Goal: Navigation & Orientation: Find specific page/section

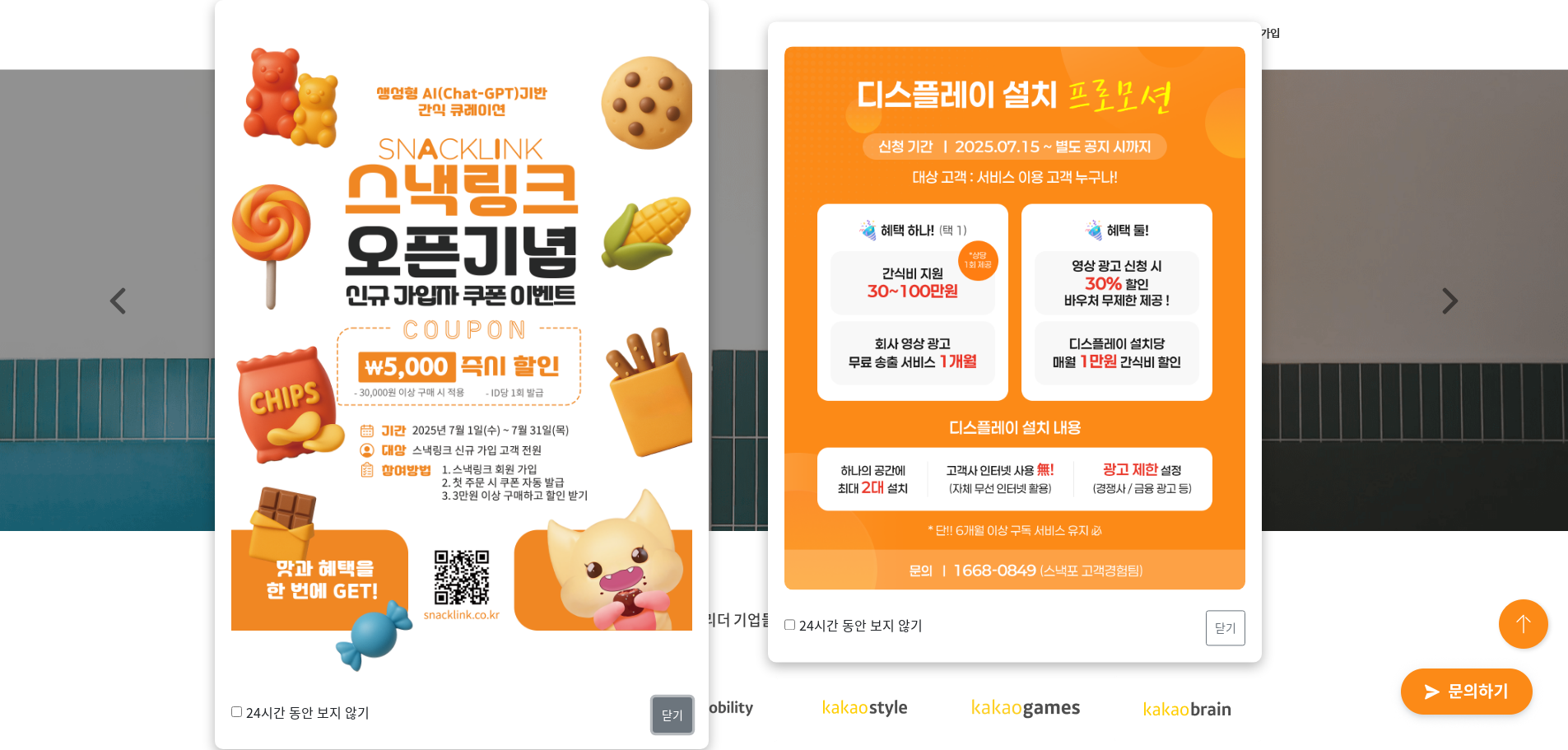
click at [675, 721] on button "닫기" at bounding box center [672, 715] width 39 height 35
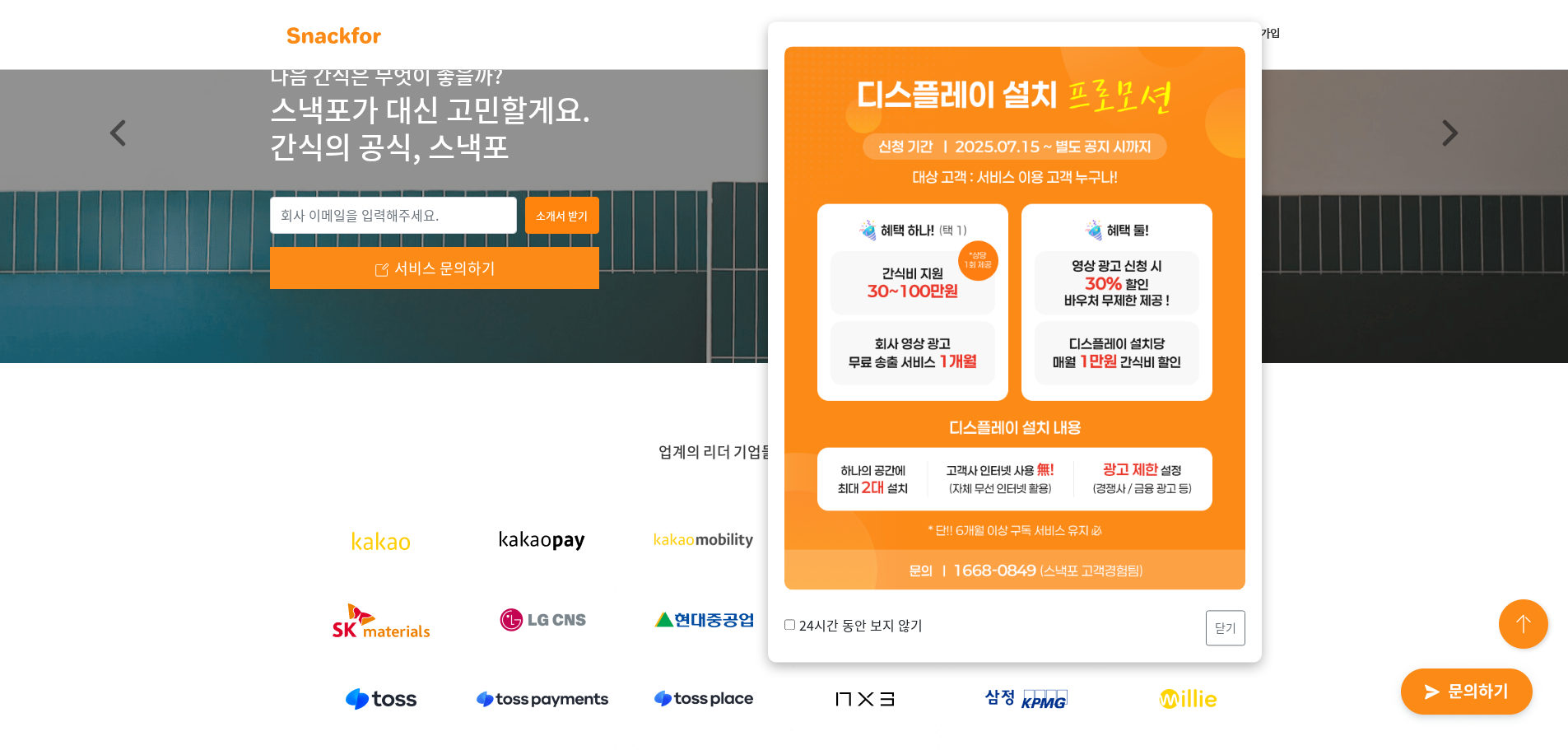
scroll to position [329, 0]
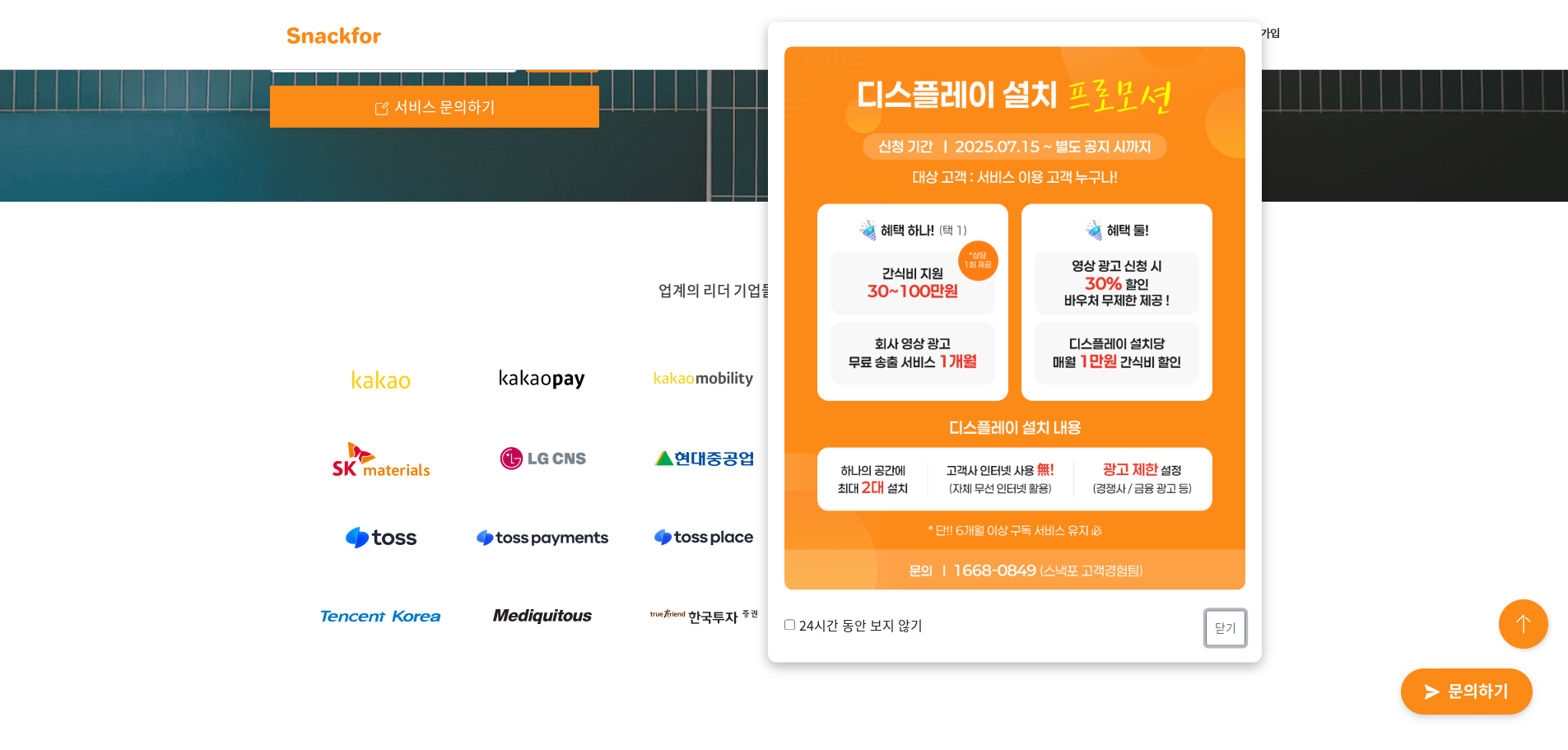
drag, startPoint x: 1228, startPoint y: 631, endPoint x: 1215, endPoint y: 617, distance: 19.1
click at [1228, 631] on button "닫기" at bounding box center [1226, 628] width 39 height 35
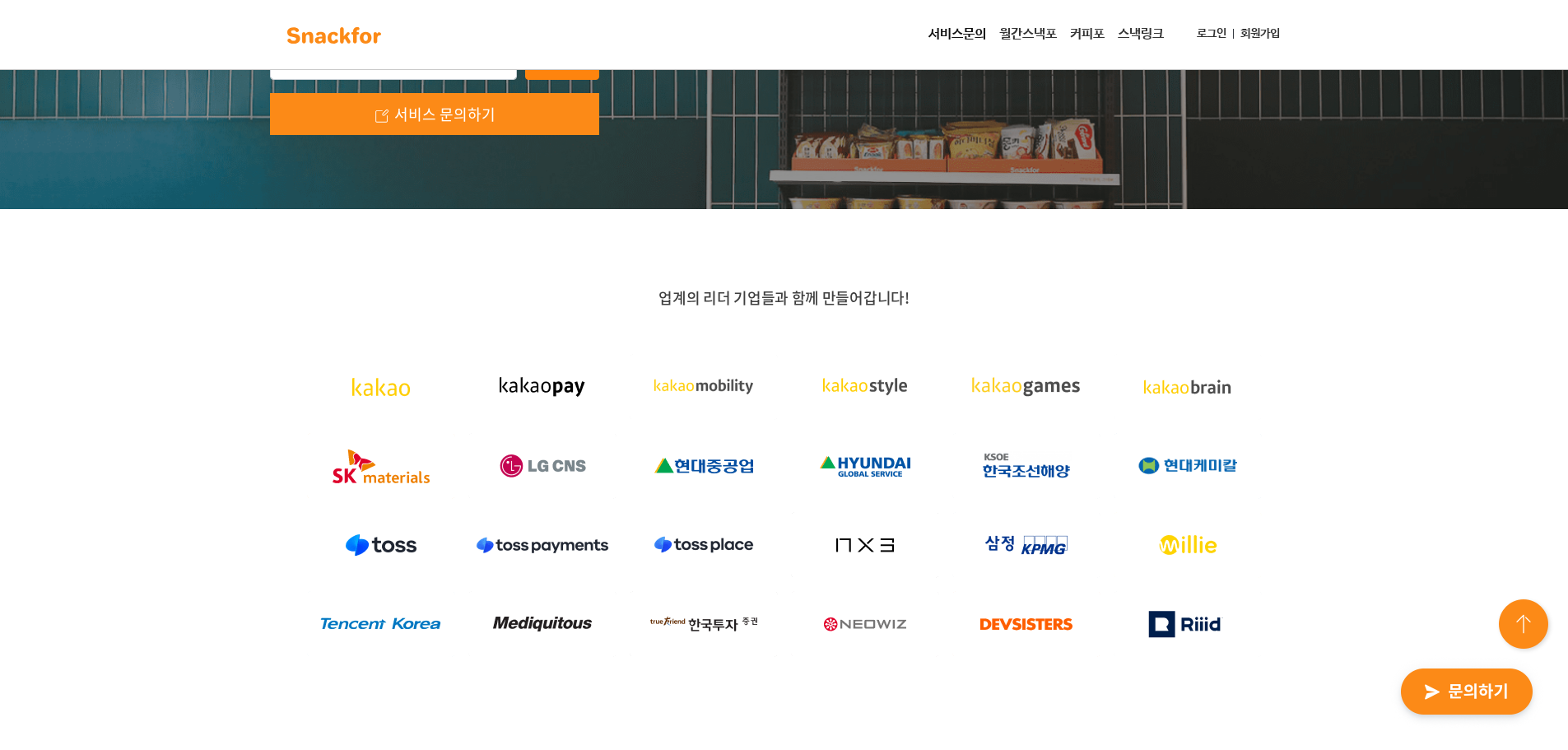
scroll to position [412, 0]
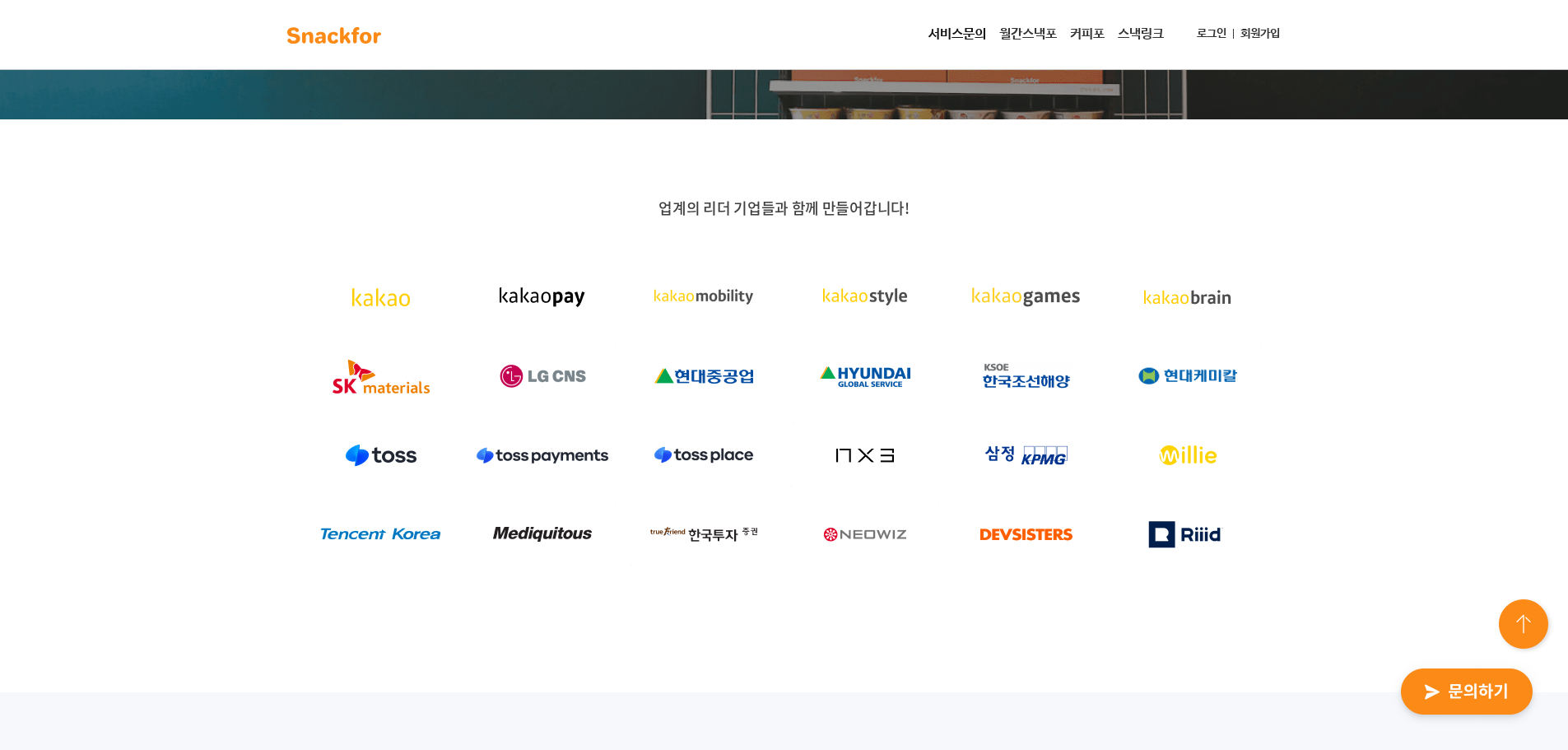
click at [1017, 38] on link "월간스낵포" at bounding box center [1028, 33] width 71 height 32
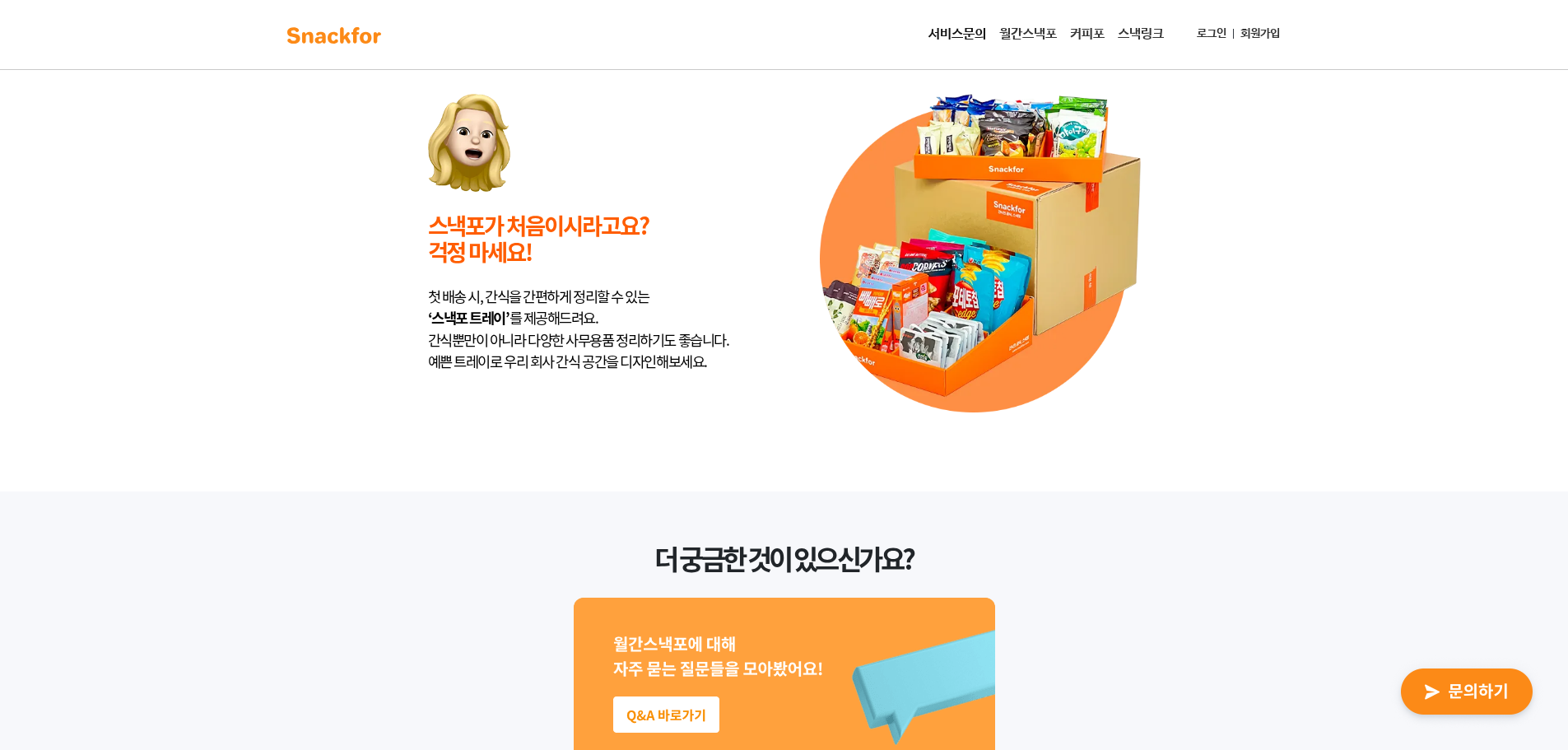
scroll to position [3809, 0]
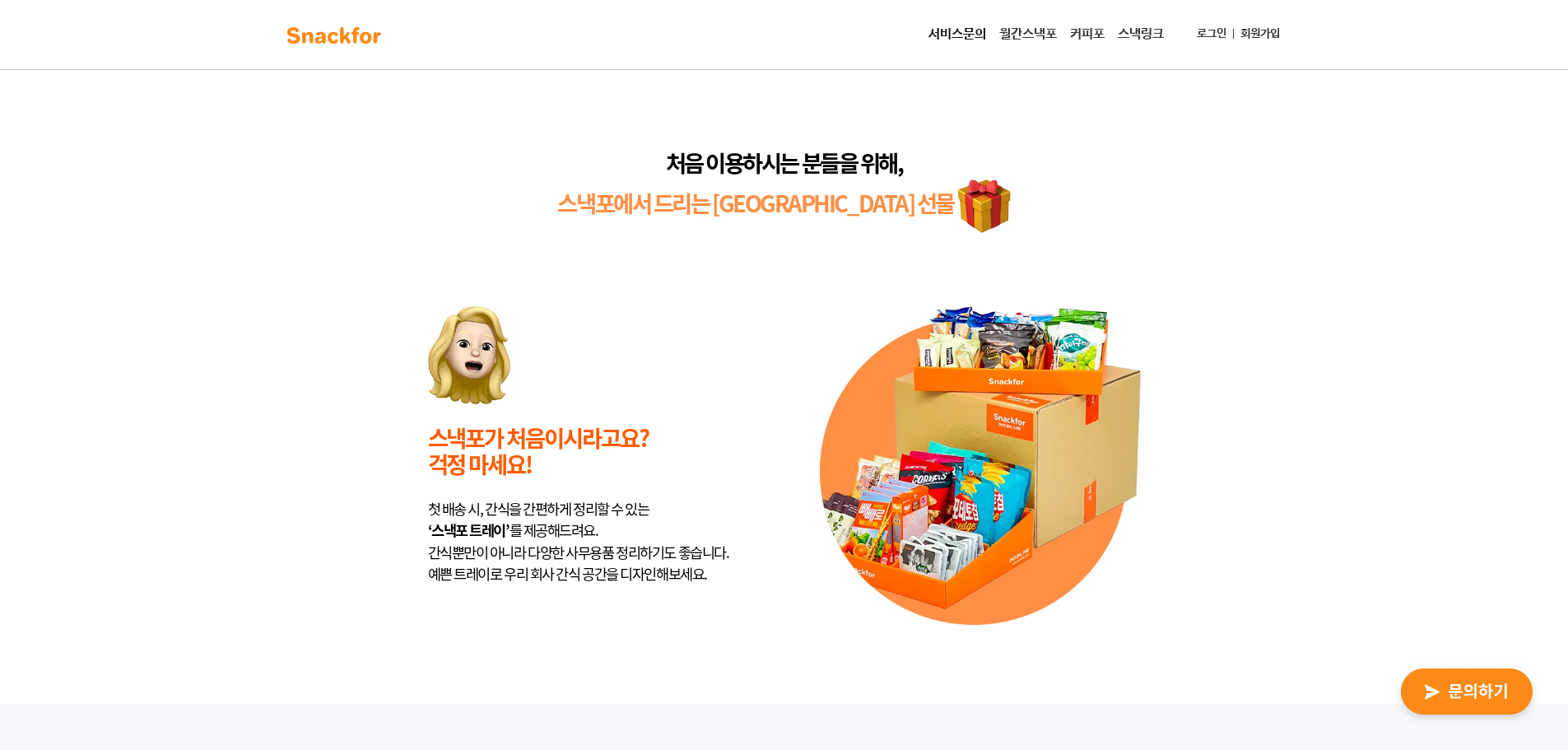
click at [1076, 48] on link "커피포" at bounding box center [1087, 33] width 48 height 32
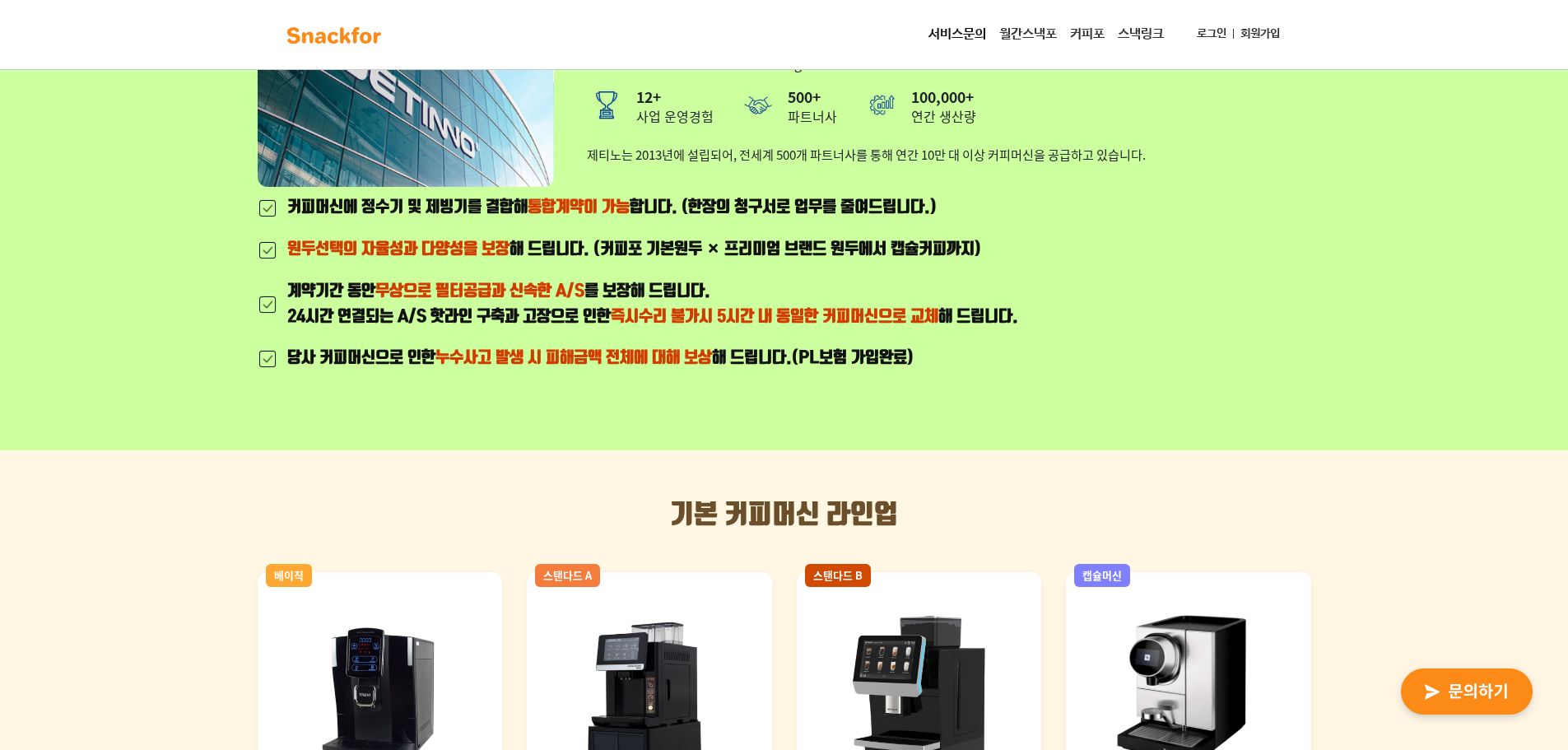
scroll to position [988, 0]
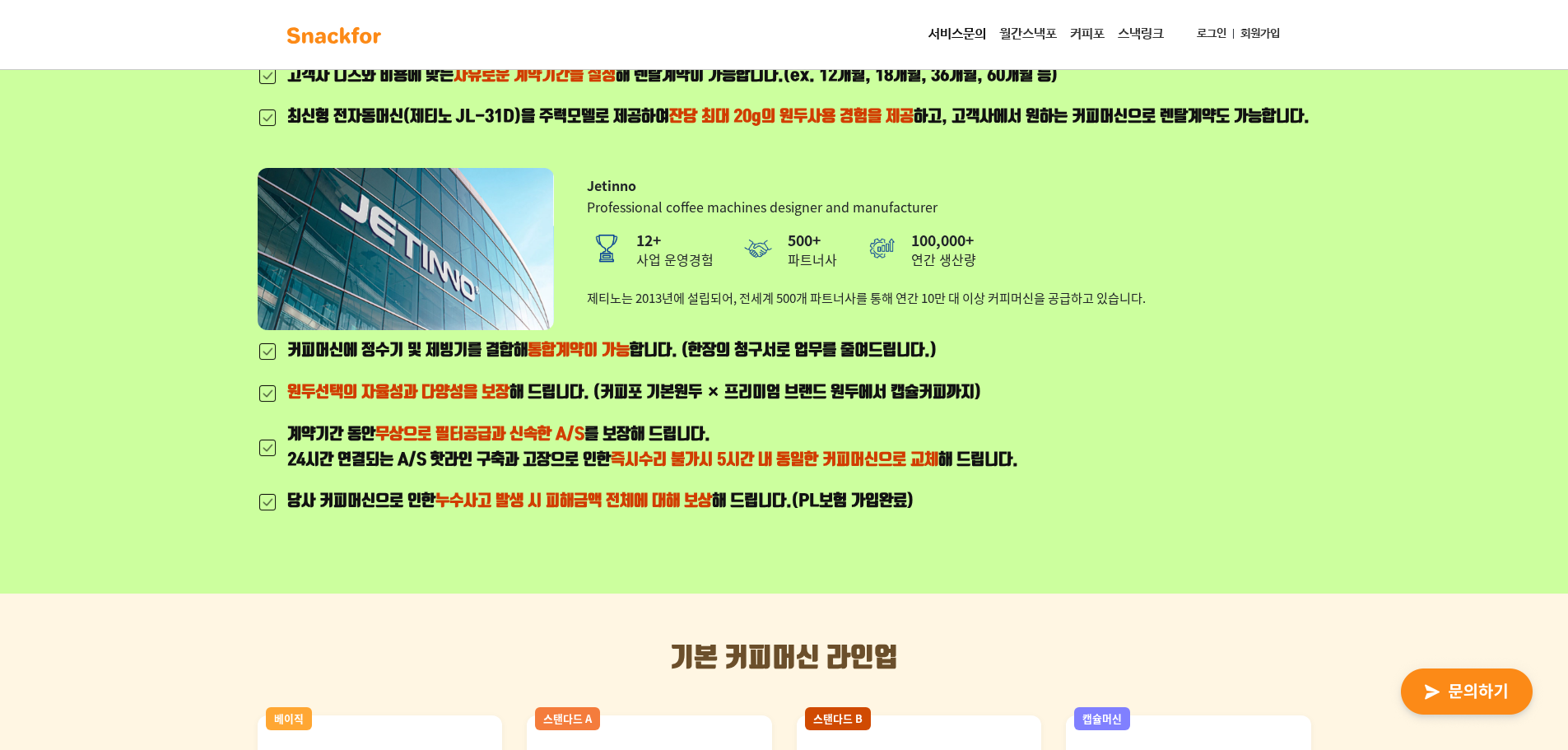
click at [951, 31] on link "서비스문의" at bounding box center [958, 33] width 71 height 32
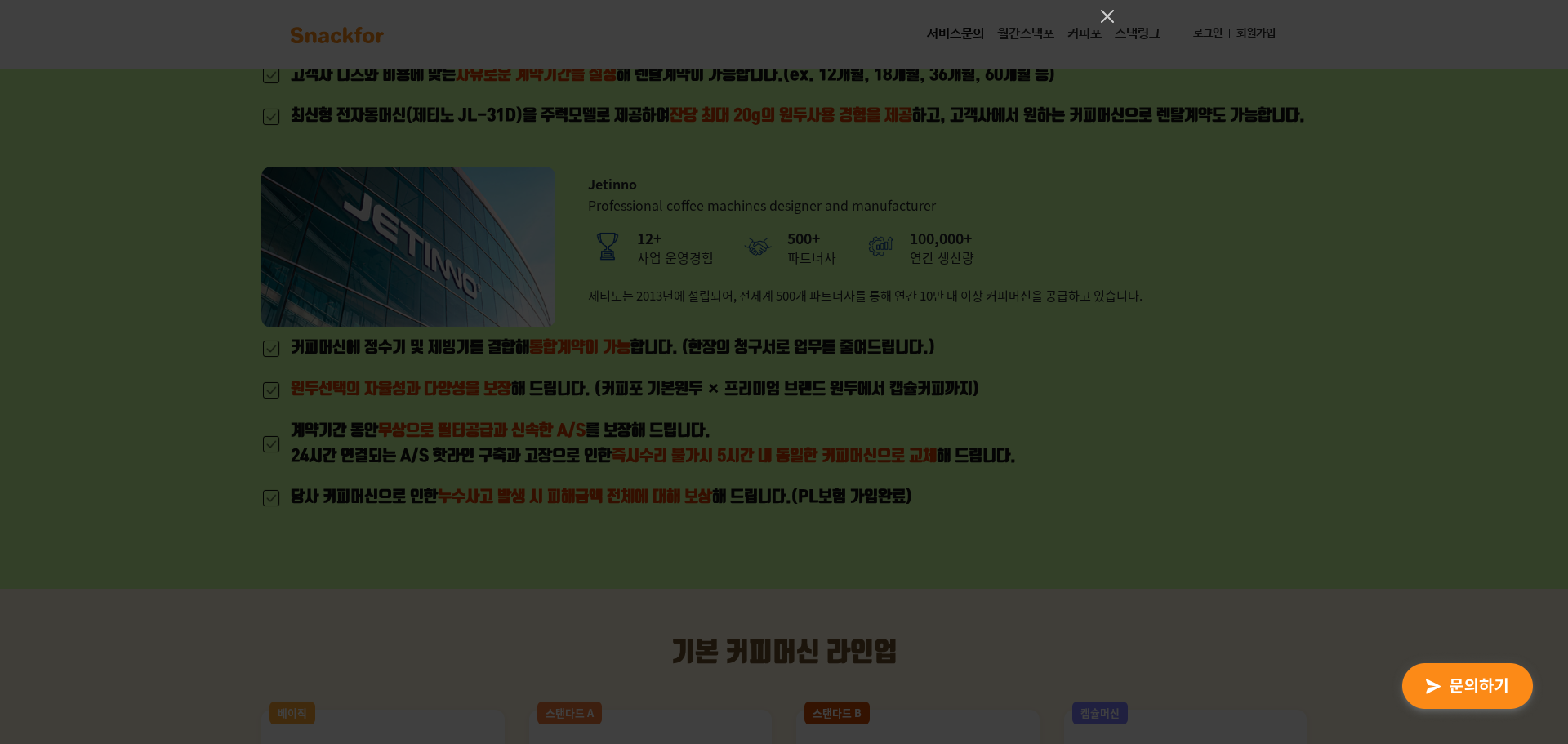
click at [773, 409] on div at bounding box center [784, 372] width 1568 height 744
click at [1103, 13] on icon "Close" at bounding box center [1107, 16] width 13 height 13
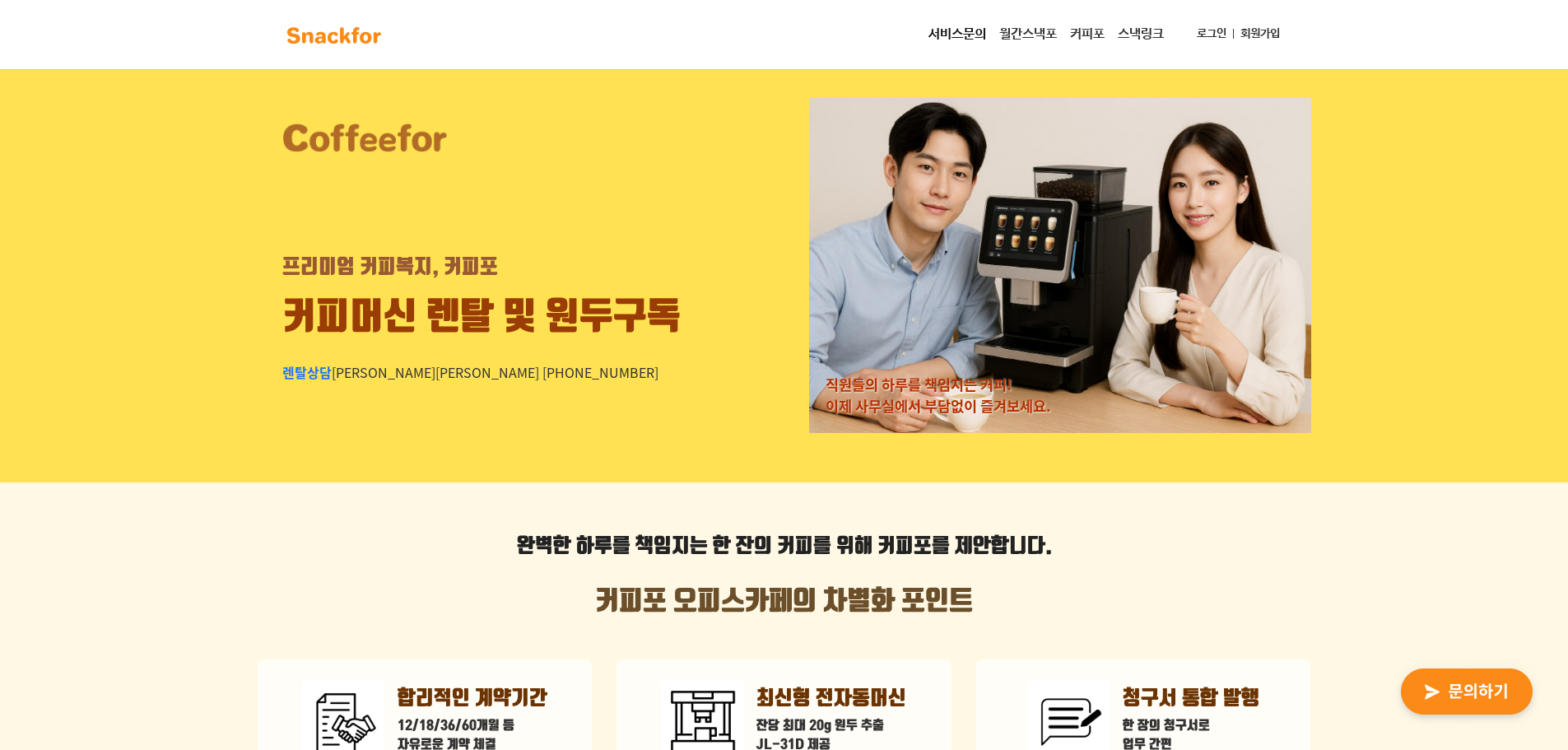
scroll to position [0, 0]
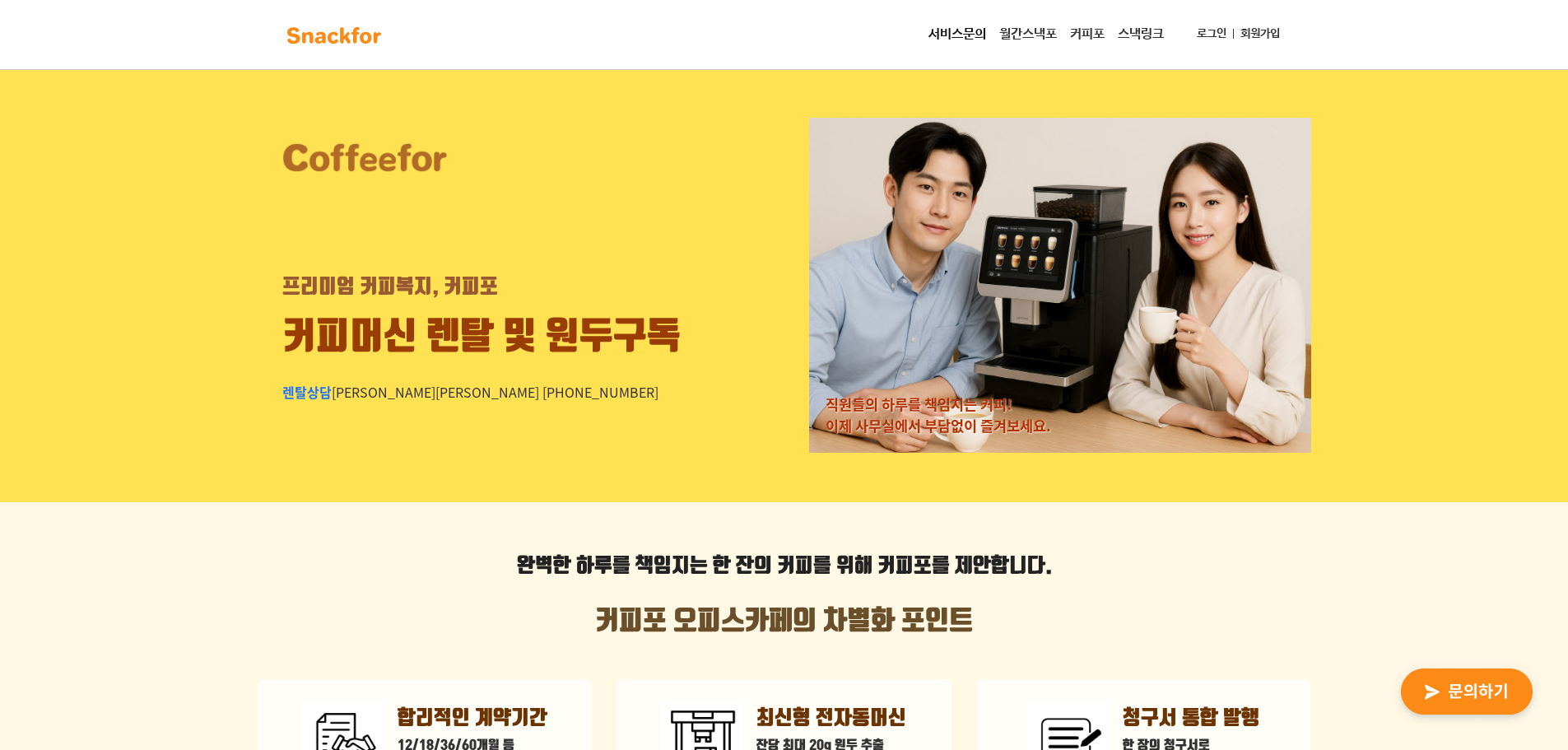
click at [1013, 39] on link "월간스낵포" at bounding box center [1028, 33] width 71 height 32
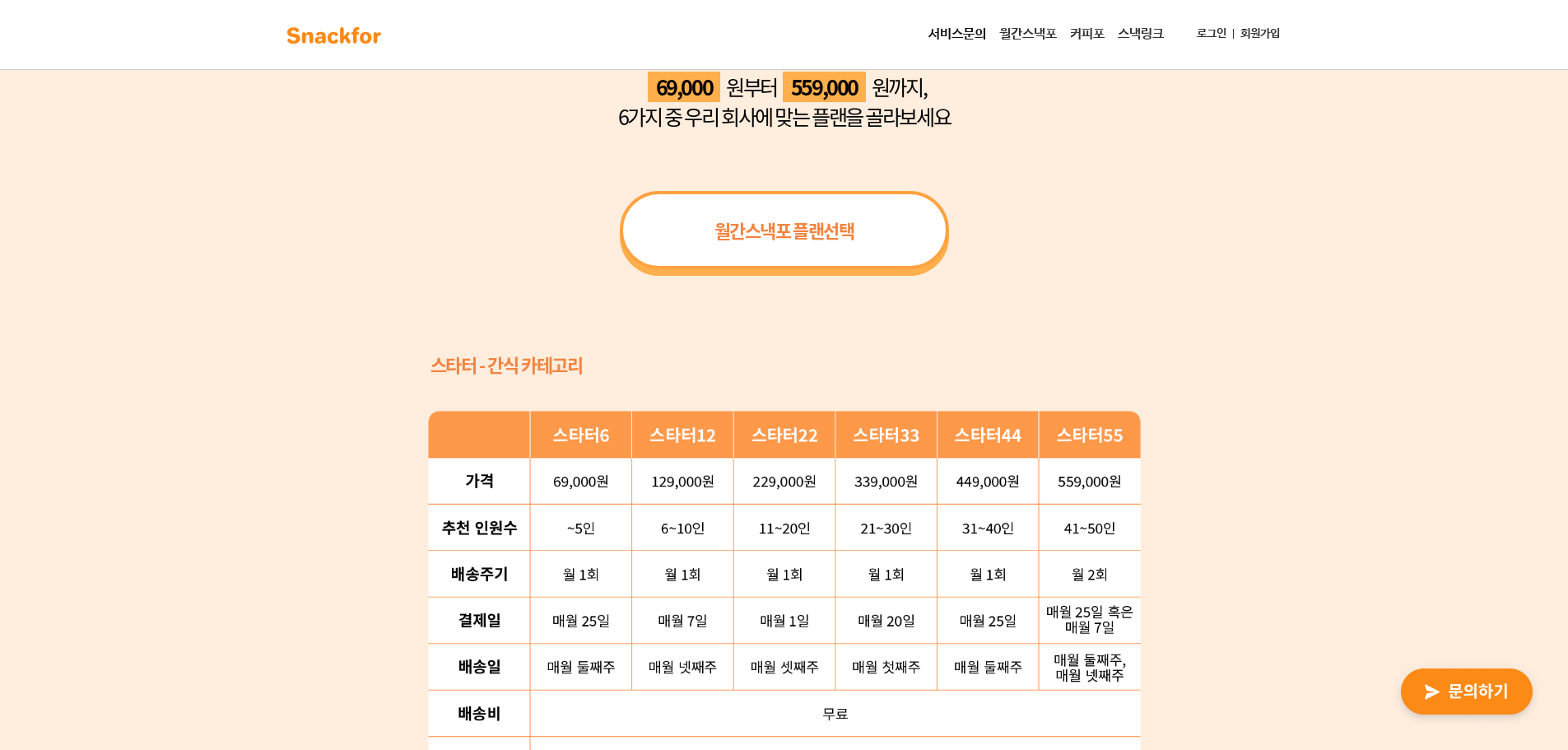
scroll to position [1564, 0]
